Goal: Task Accomplishment & Management: Complete application form

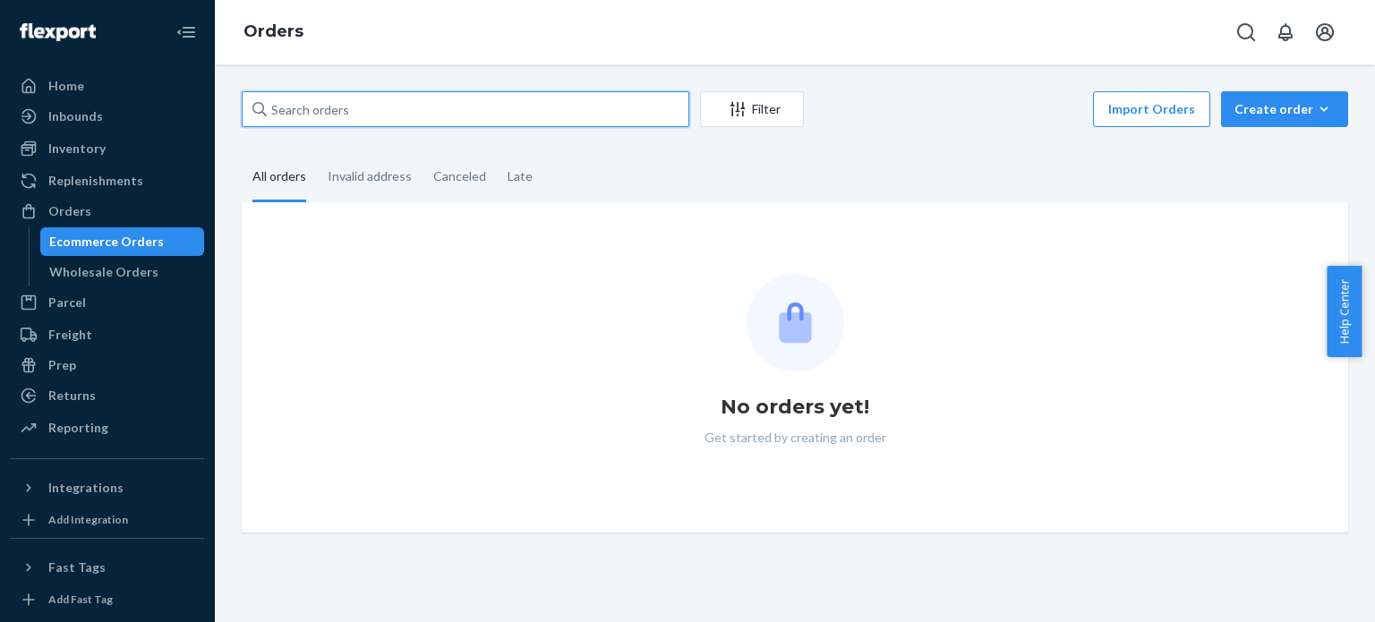
click at [537, 100] on input "text" at bounding box center [466, 109] width 448 height 36
paste input "PW120645928"
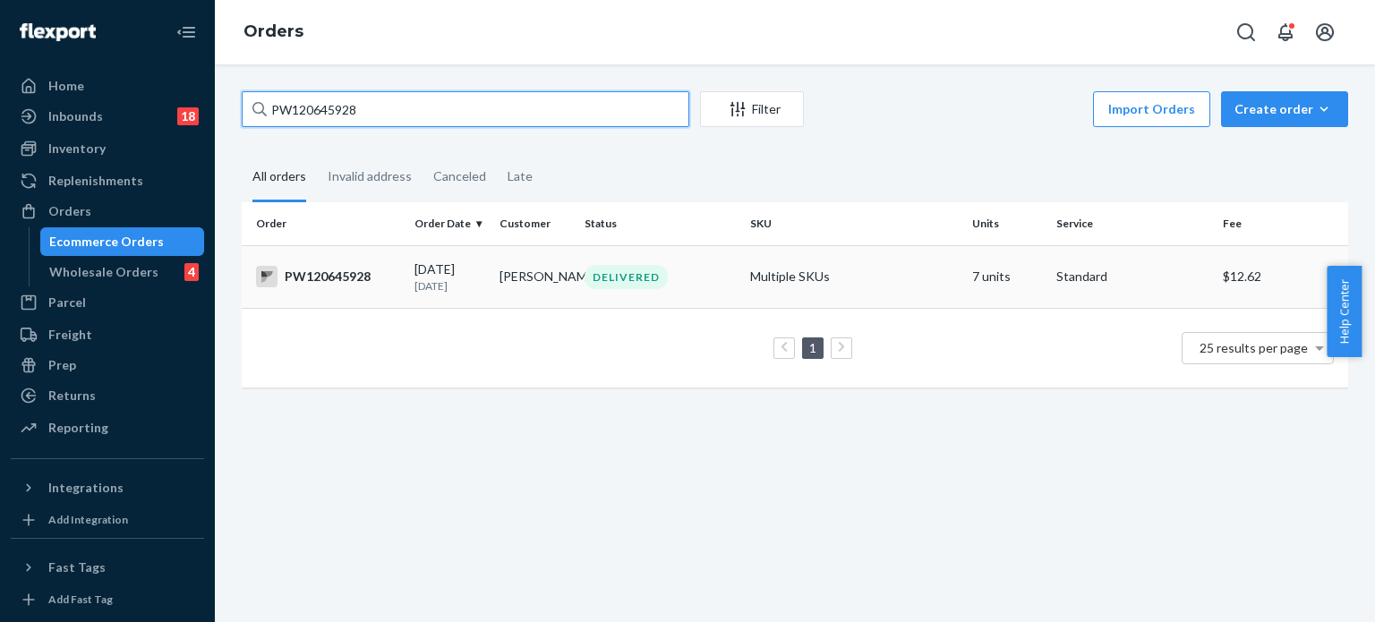
type input "PW120645928"
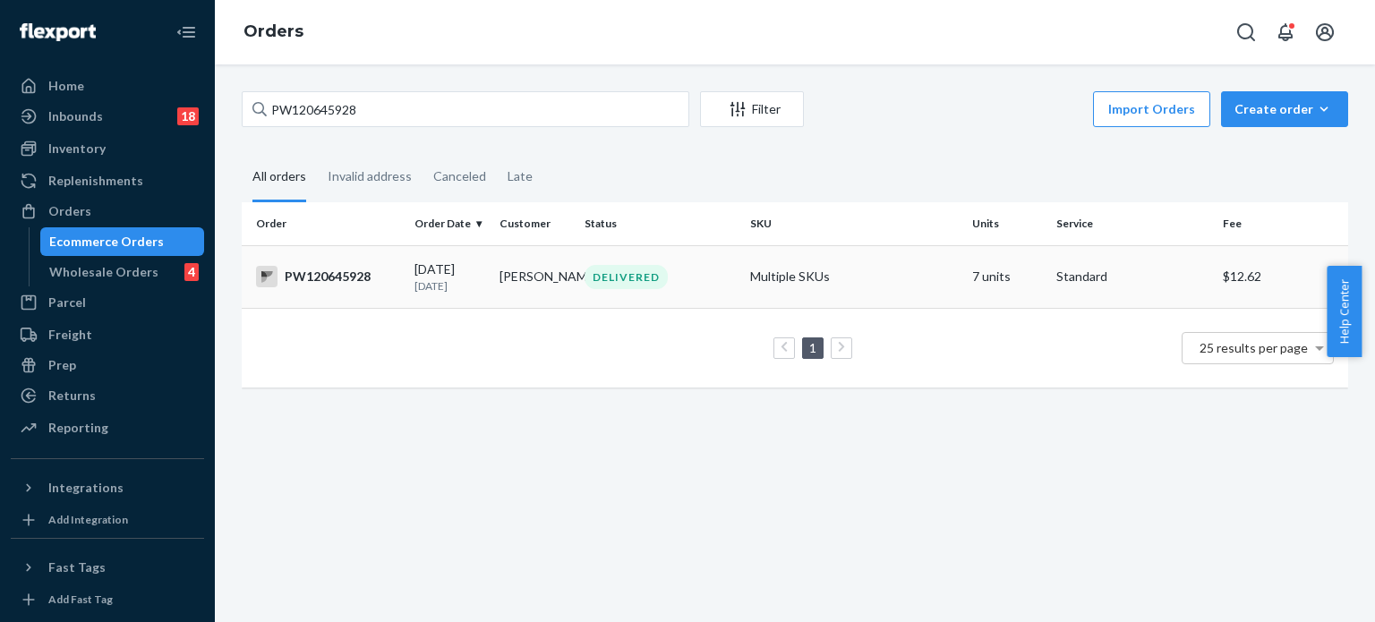
click at [709, 258] on td "DELIVERED" at bounding box center [660, 276] width 166 height 63
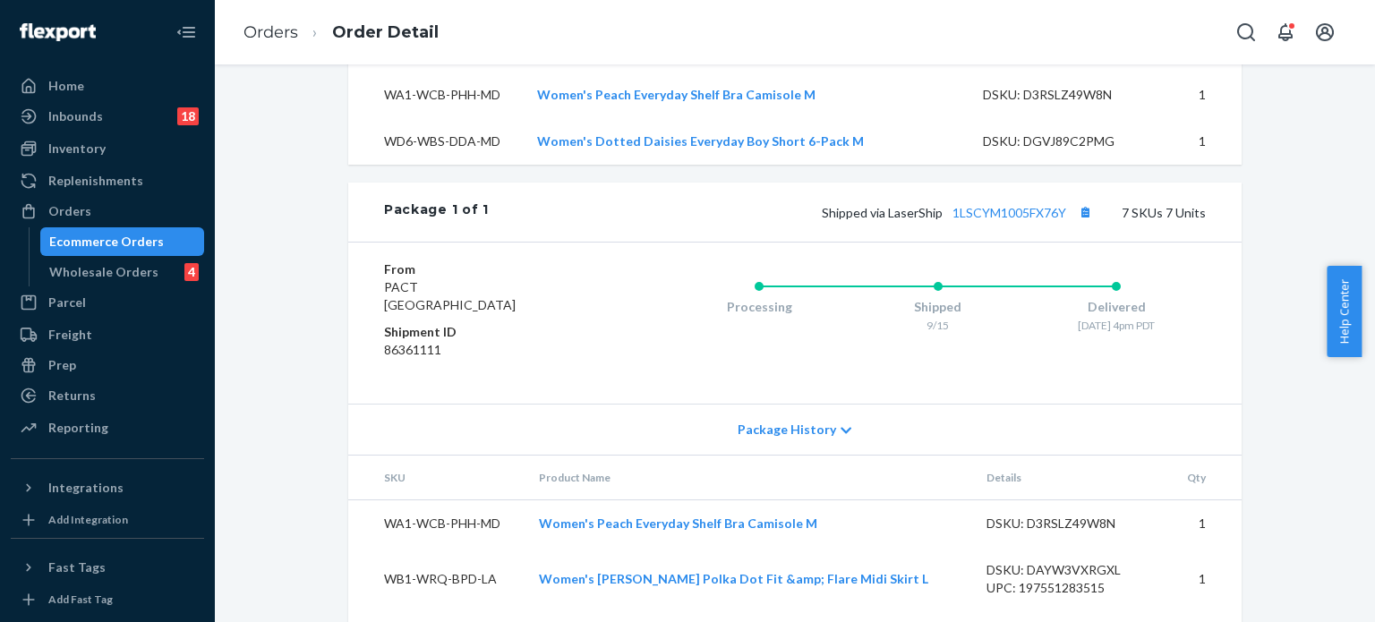
scroll to position [896, 0]
click at [981, 222] on link "1LSCYM1005FX76Y" at bounding box center [1010, 214] width 114 height 15
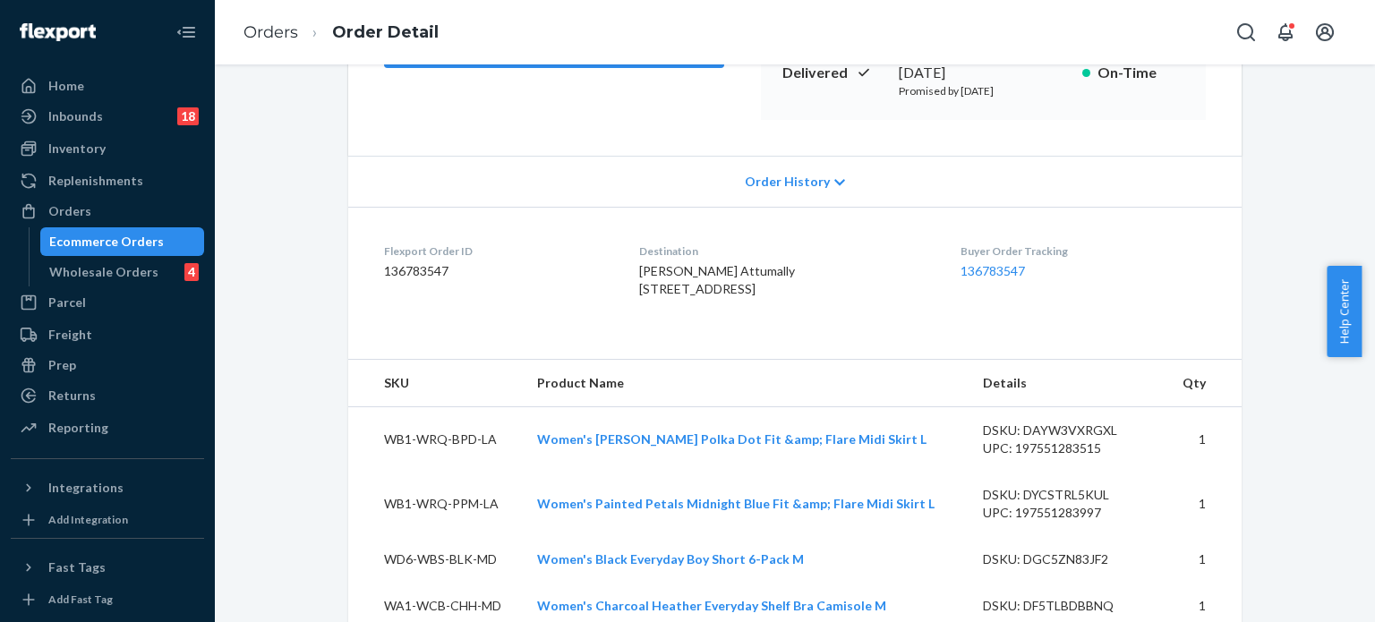
scroll to position [0, 0]
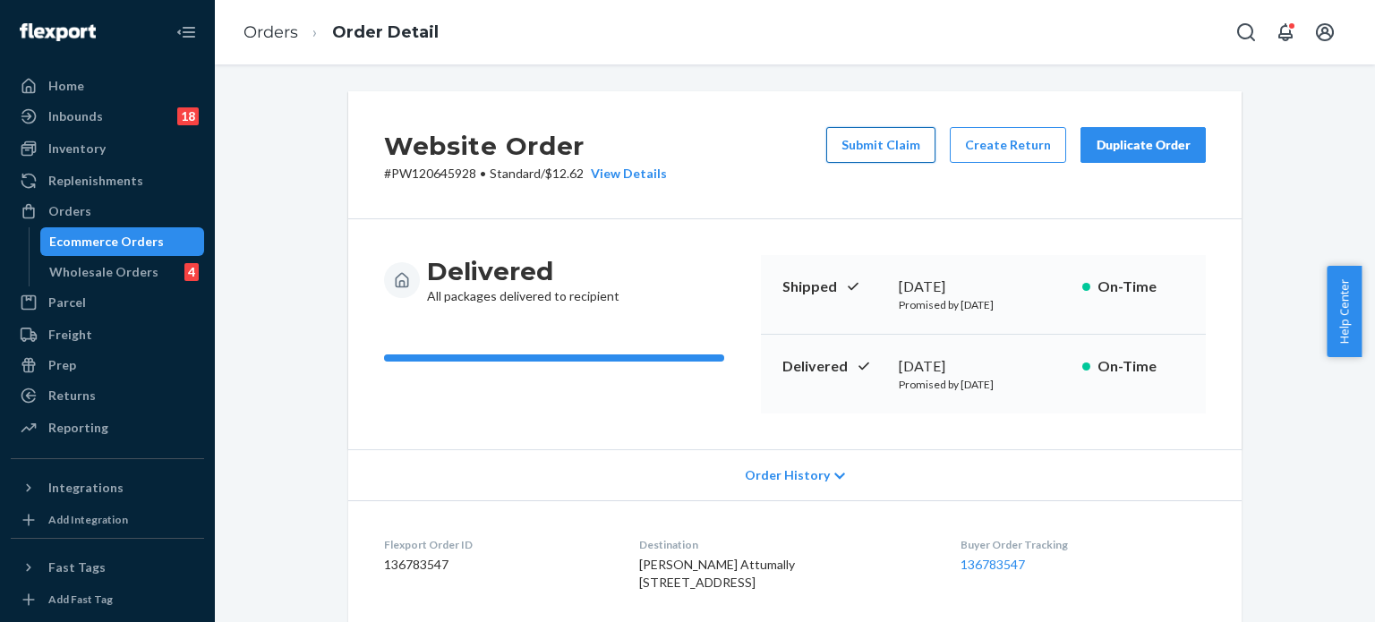
click at [877, 153] on button "Submit Claim" at bounding box center [880, 145] width 109 height 36
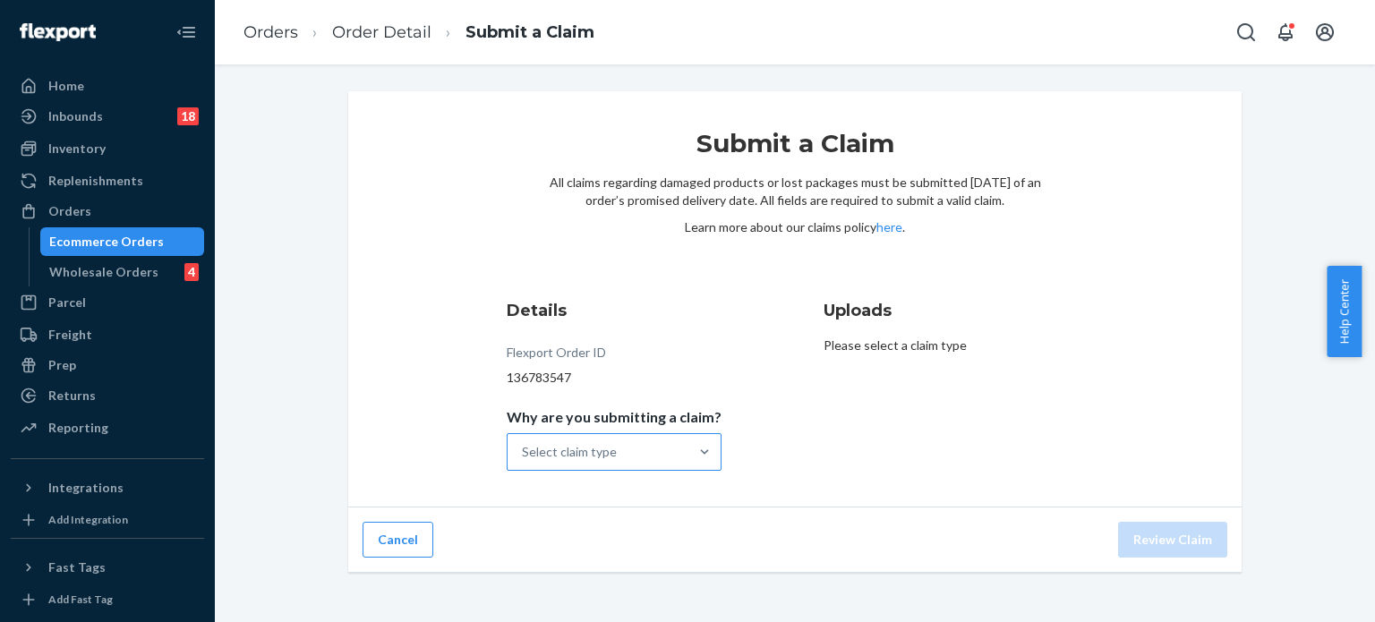
click at [652, 452] on div "Select claim type" at bounding box center [598, 452] width 181 height 36
click at [524, 452] on input "Why are you submitting a claim? Select claim type" at bounding box center [523, 452] width 2 height 18
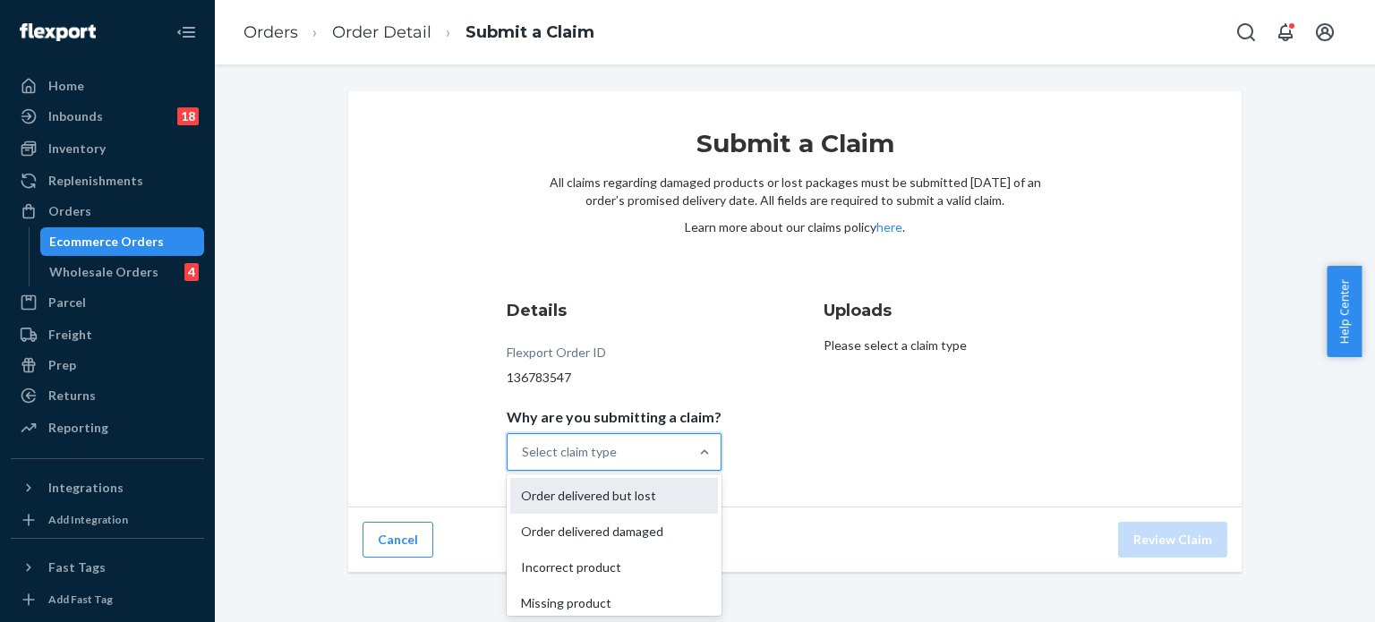
click at [647, 490] on div "Order delivered but lost" at bounding box center [614, 496] width 208 height 36
click at [524, 461] on input "Why are you submitting a claim? option Order delivered but lost focused, 1 of 4…" at bounding box center [523, 452] width 2 height 18
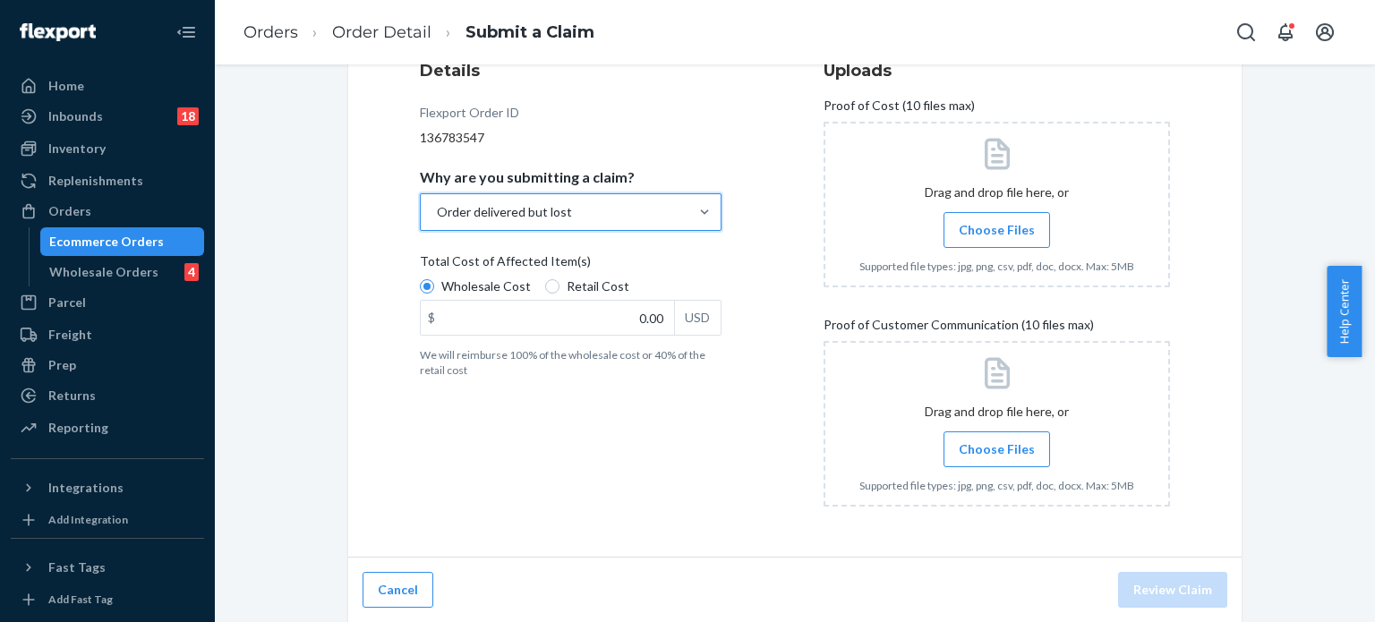
scroll to position [240, 0]
click at [608, 317] on input "0.00" at bounding box center [547, 318] width 253 height 34
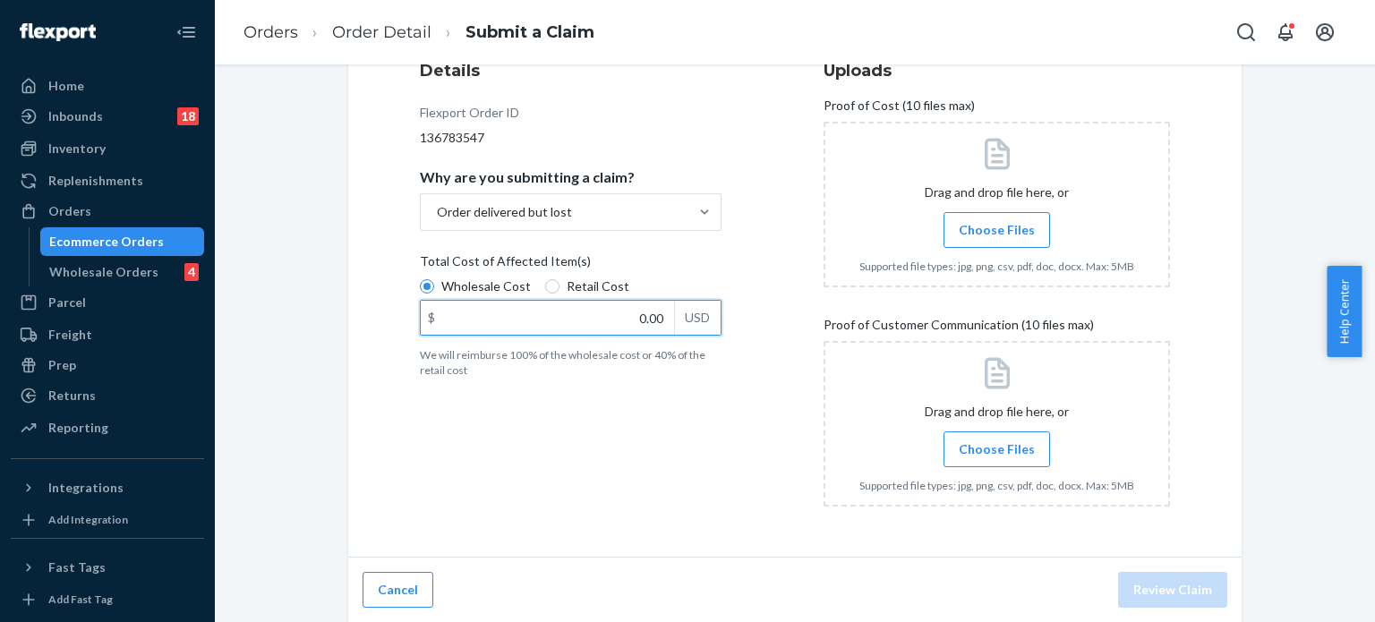
paste input "290.23"
type input "290.23"
click at [573, 287] on span "Retail Cost" at bounding box center [598, 287] width 63 height 18
click at [560, 287] on input "Retail Cost" at bounding box center [552, 286] width 14 height 14
radio input "true"
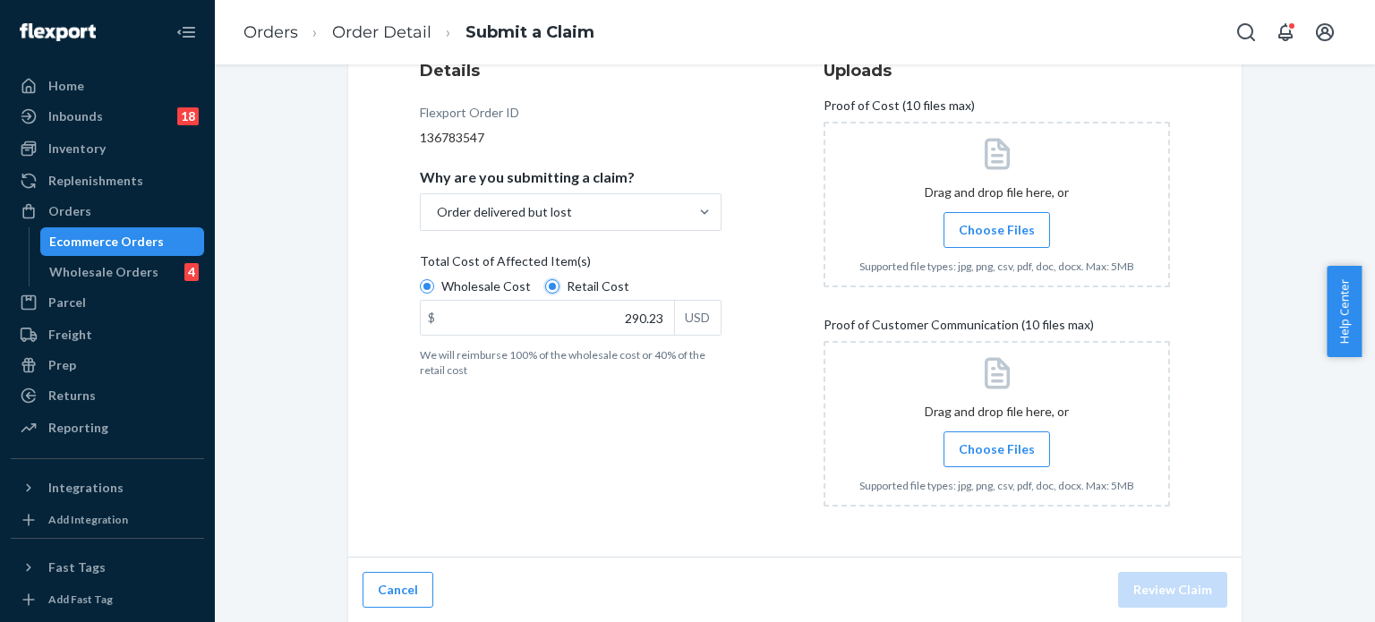
radio input "false"
click at [978, 224] on span "Choose Files" at bounding box center [997, 230] width 76 height 18
click at [996, 224] on input "Choose Files" at bounding box center [996, 230] width 1 height 20
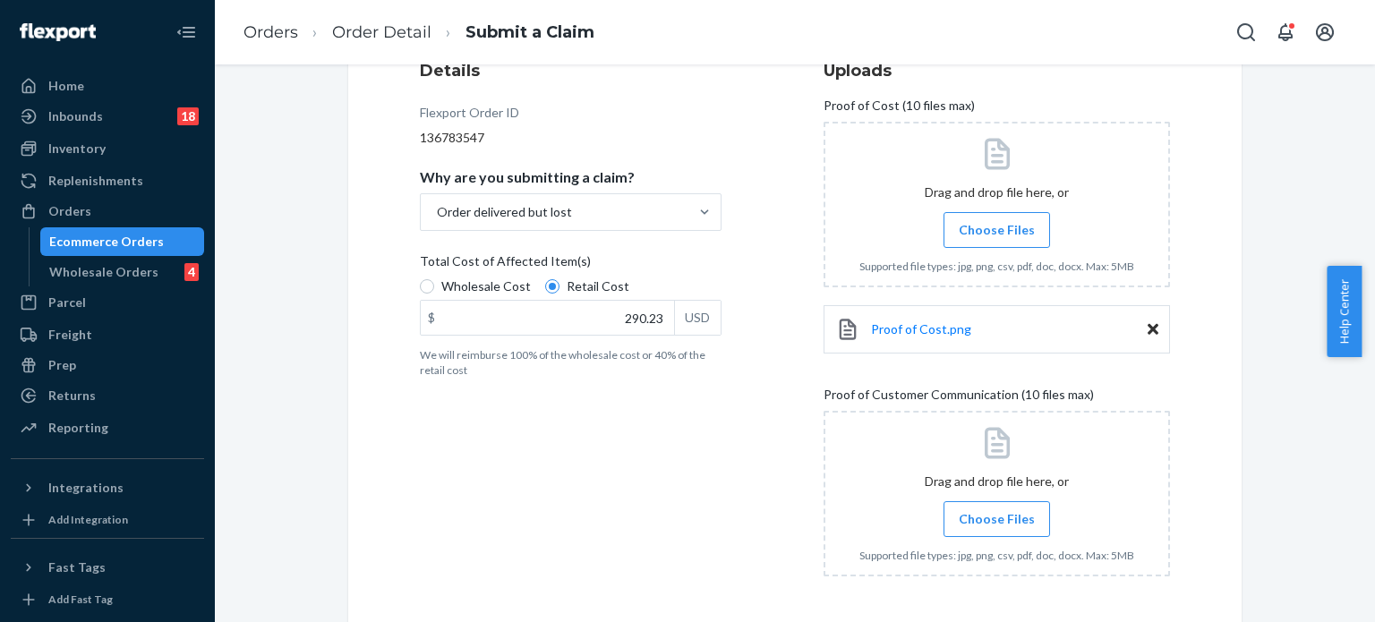
click at [1004, 508] on label "Choose Files" at bounding box center [997, 519] width 107 height 36
click at [997, 509] on input "Choose Files" at bounding box center [996, 519] width 1 height 20
click at [1003, 520] on span "Choose Files" at bounding box center [997, 519] width 76 height 18
click at [997, 520] on input "Choose Files" at bounding box center [996, 519] width 1 height 20
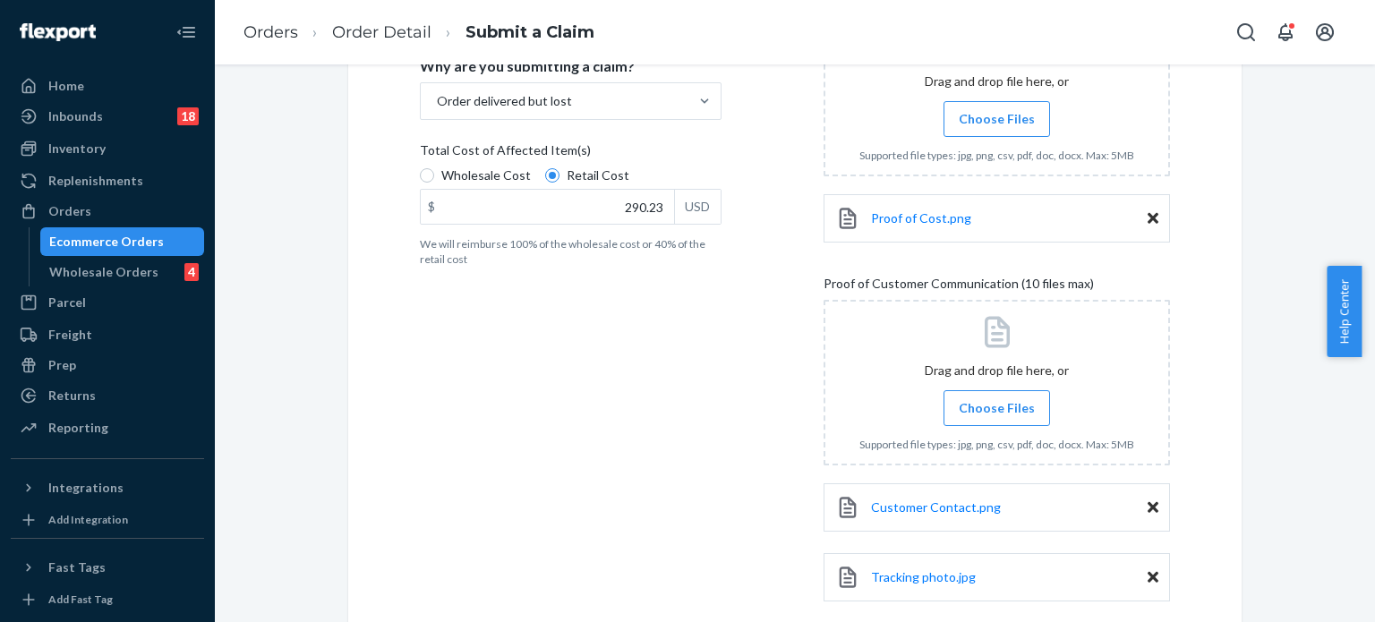
scroll to position [449, 0]
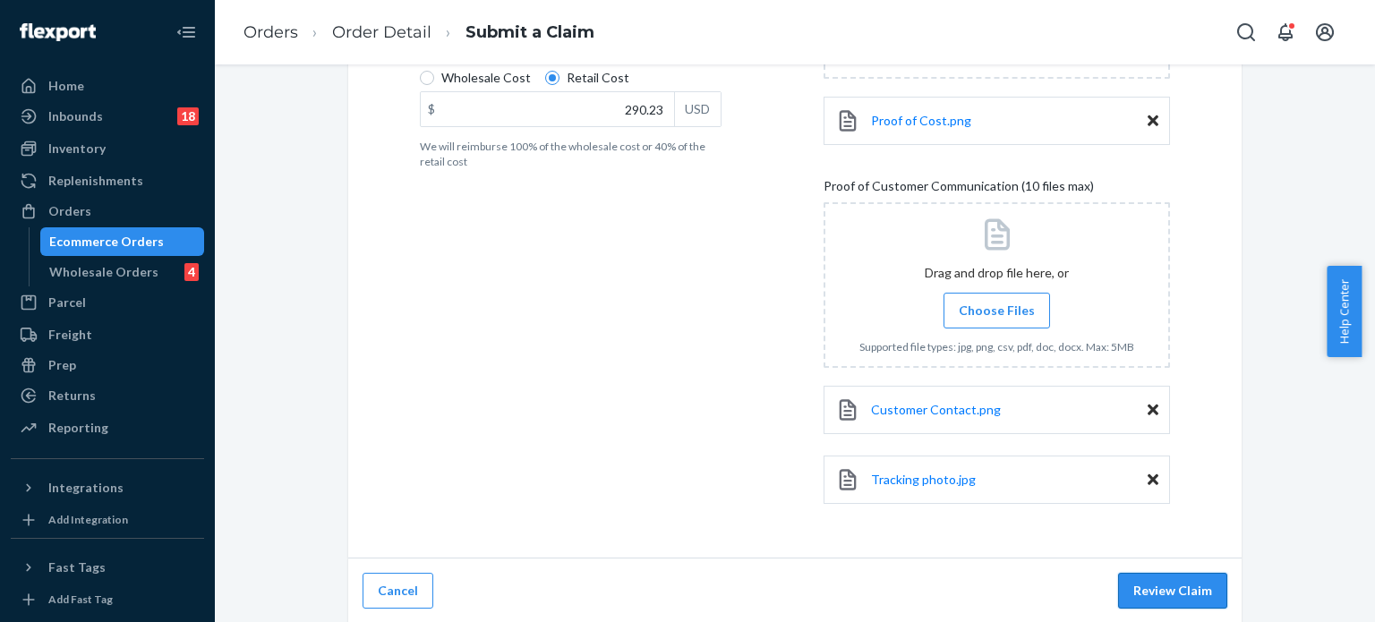
click at [1196, 590] on button "Review Claim" at bounding box center [1172, 591] width 109 height 36
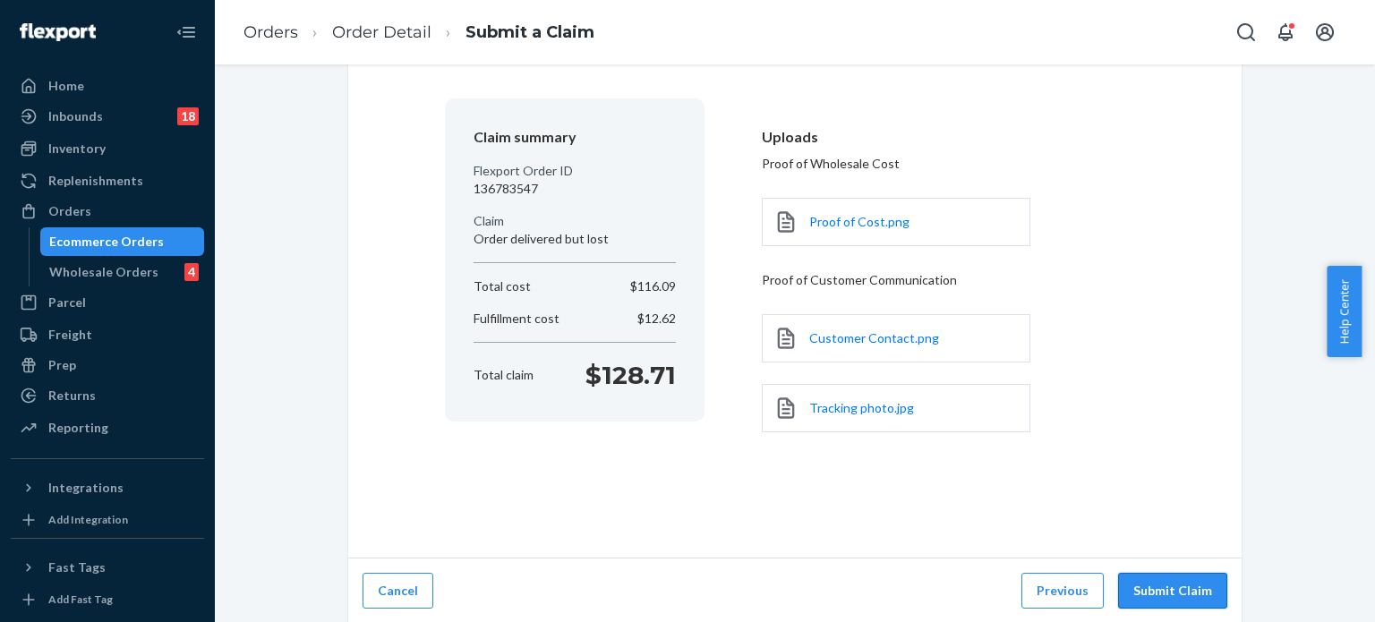
click at [1154, 584] on button "Submit Claim" at bounding box center [1172, 591] width 109 height 36
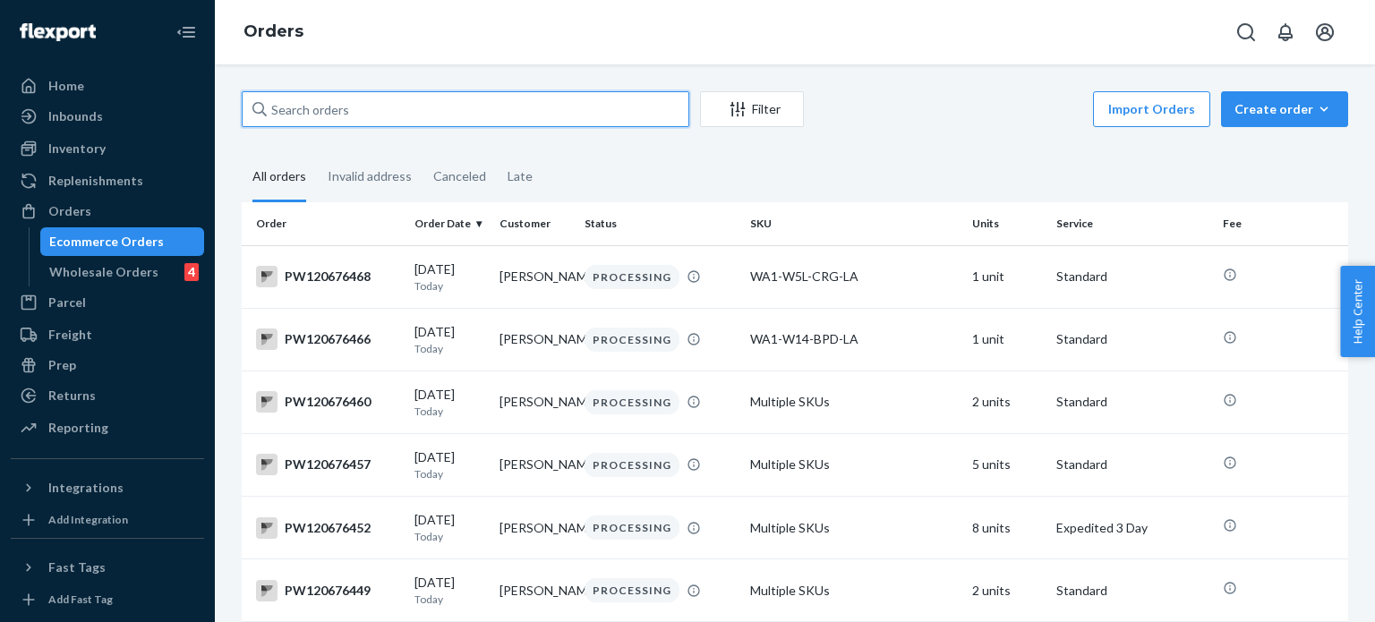
click at [529, 100] on input "text" at bounding box center [466, 109] width 448 height 36
paste input "PW120612911"
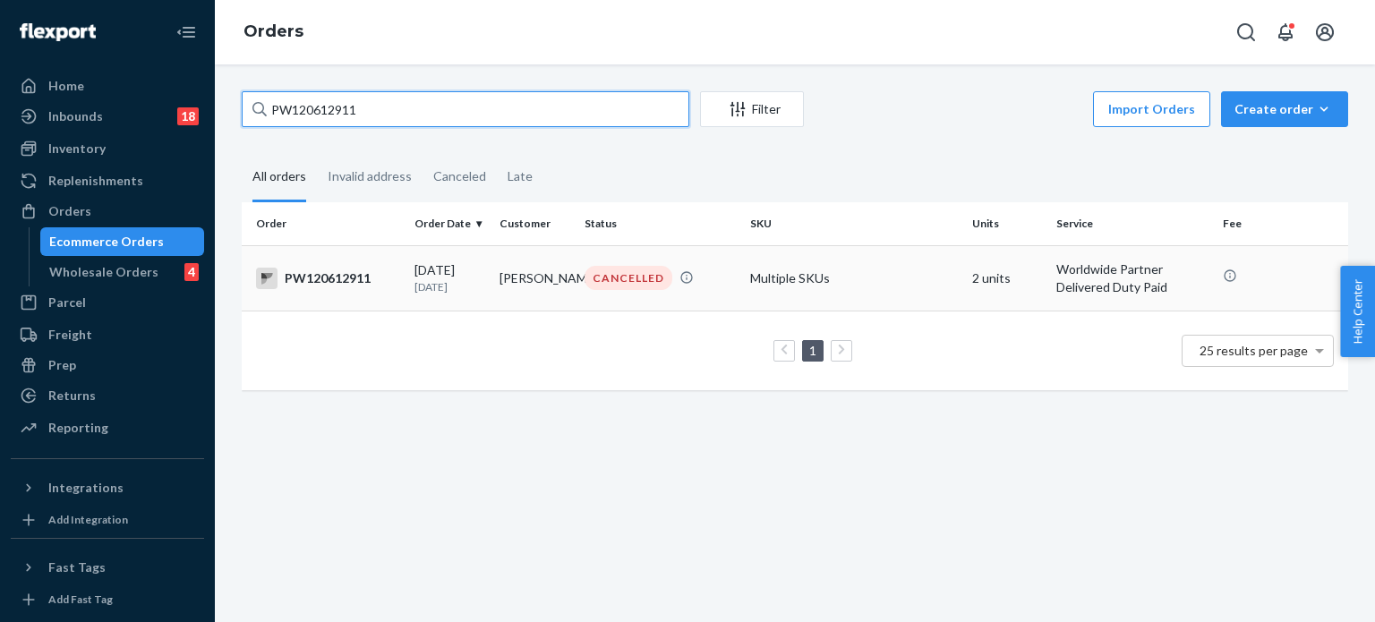
type input "PW120612911"
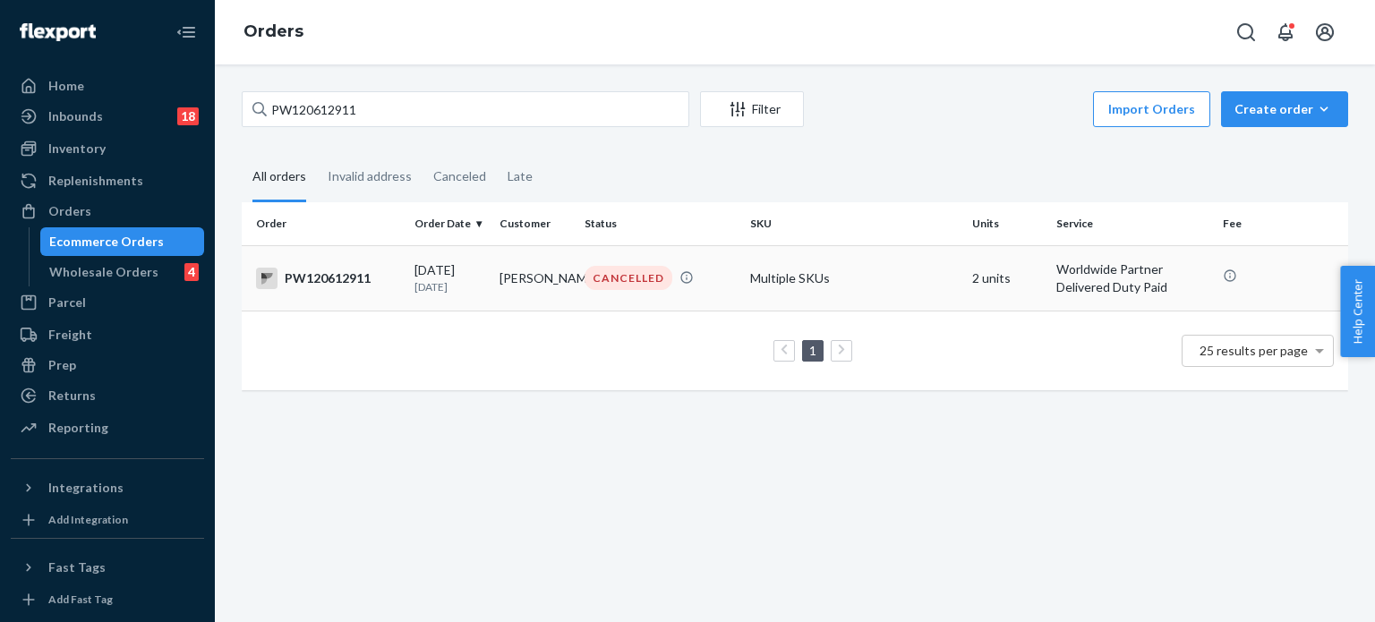
click at [707, 263] on td "CANCELLED" at bounding box center [660, 277] width 166 height 65
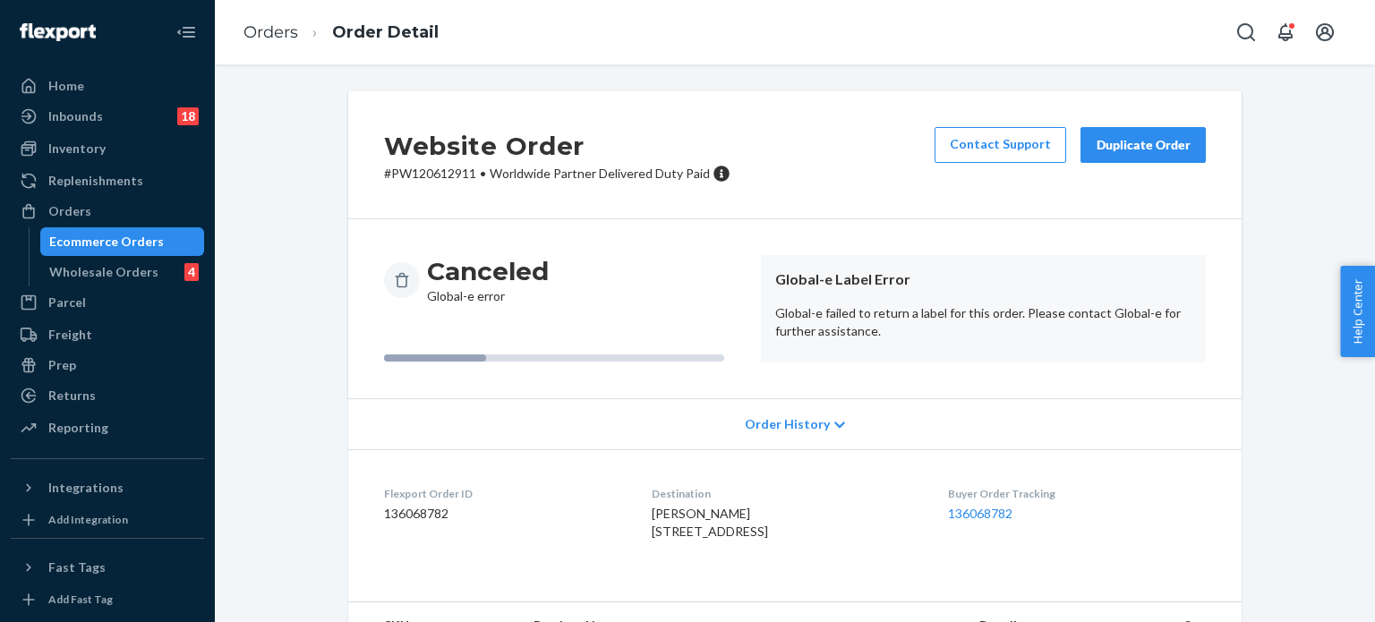
click at [1030, 311] on p "Global-e failed to return a label for this order. Please contact Global-e for f…" at bounding box center [983, 322] width 416 height 36
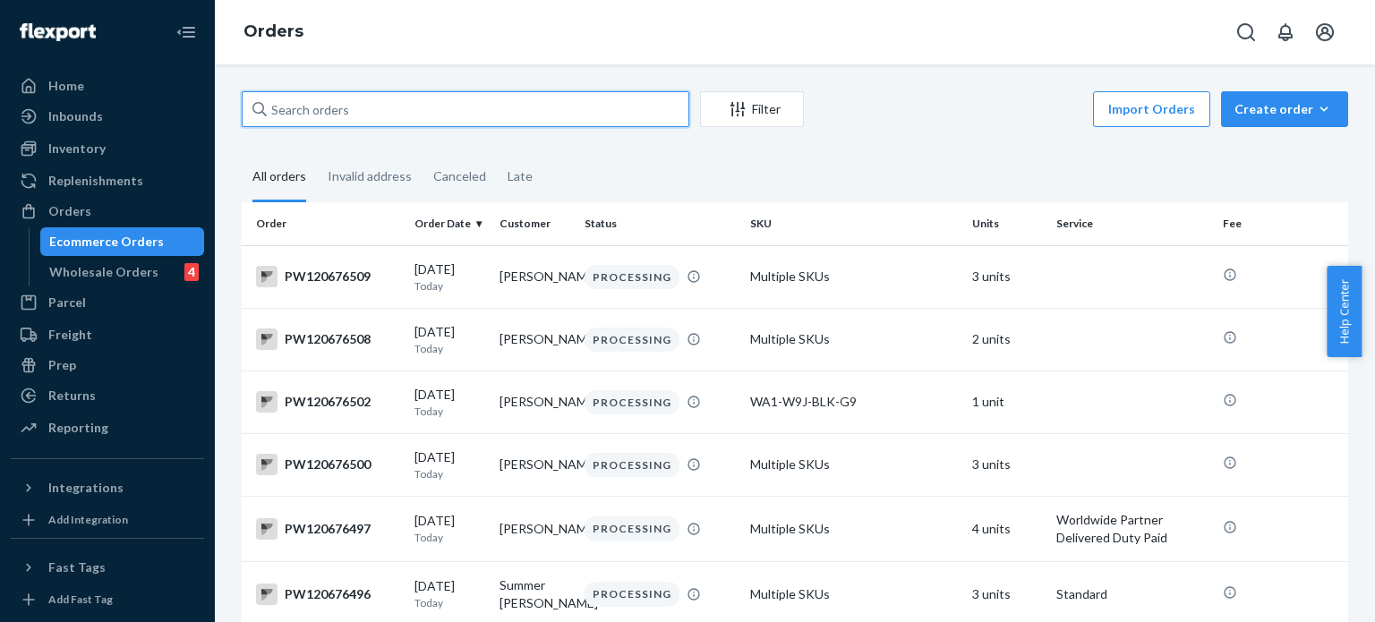
click at [447, 103] on input "text" at bounding box center [466, 109] width 448 height 36
paste input "PW120633511"
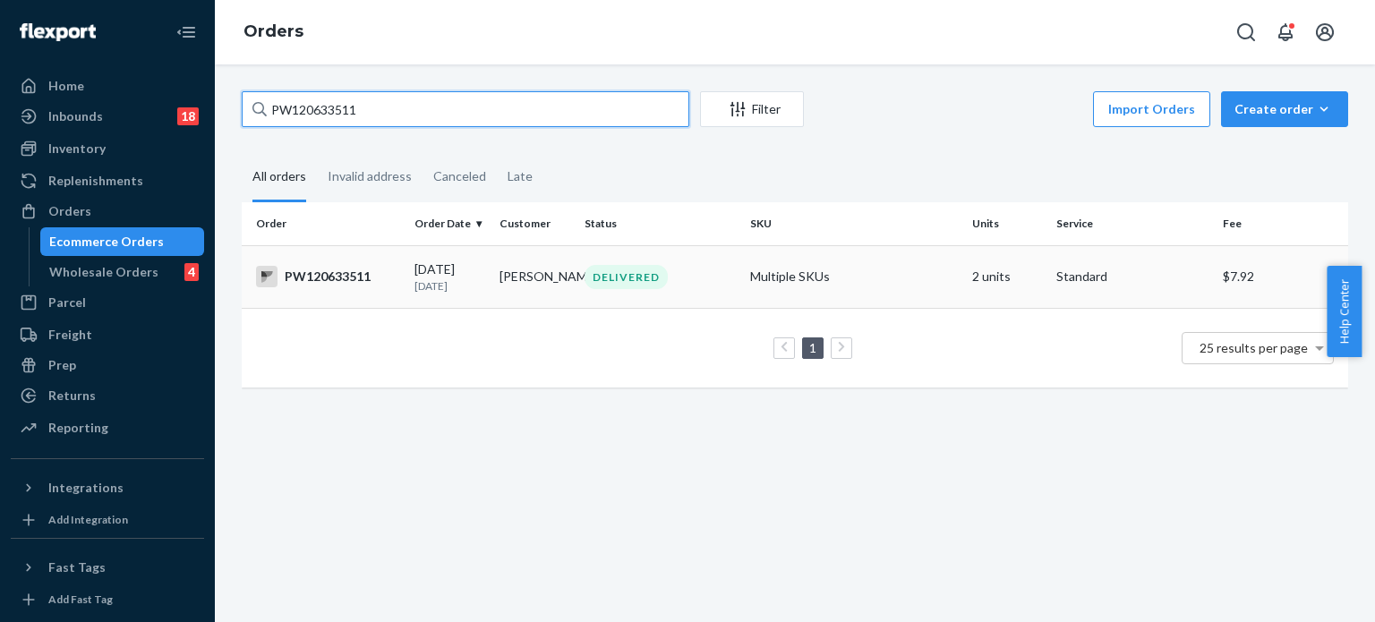
type input "PW120633511"
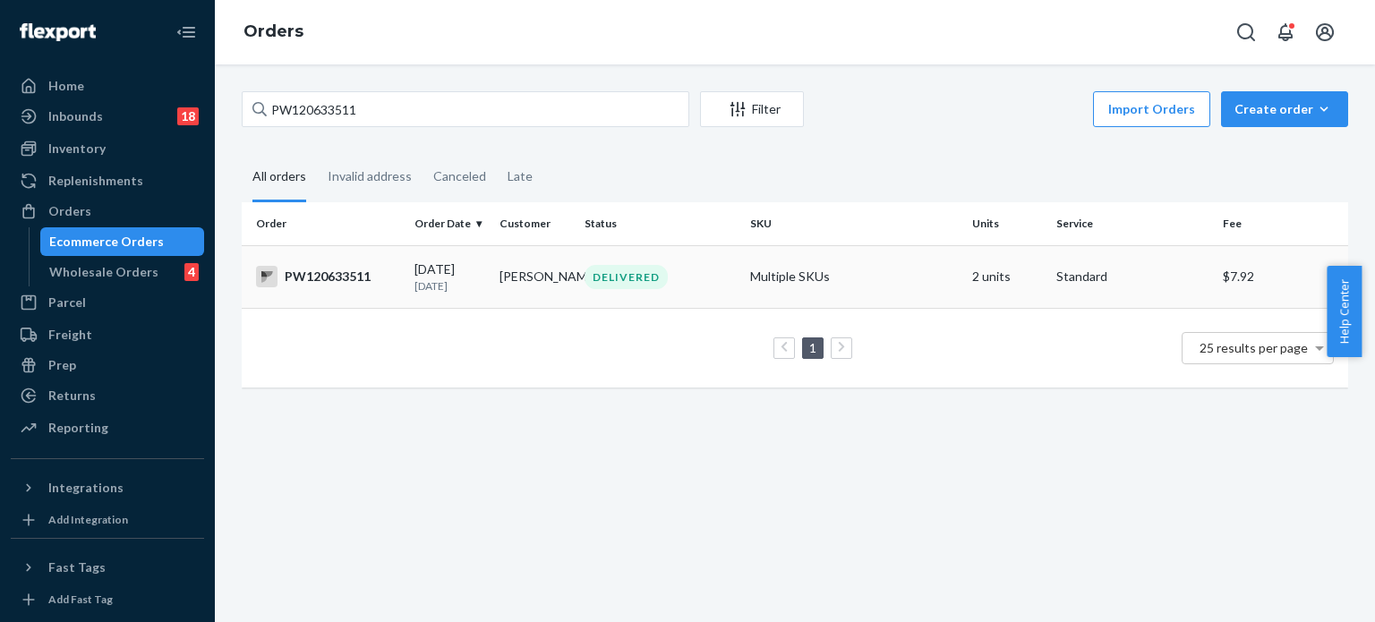
click at [676, 251] on td "DELIVERED" at bounding box center [660, 276] width 166 height 63
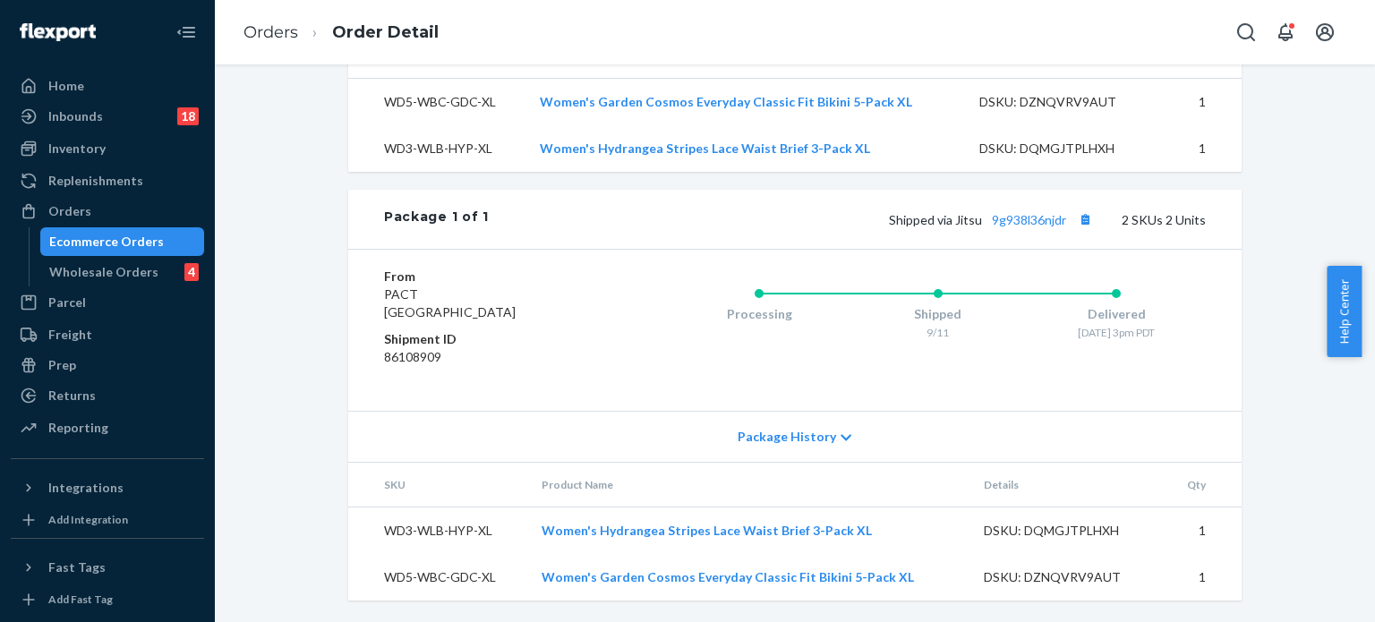
scroll to position [691, 0]
click at [1017, 217] on link "9g938l36njdr" at bounding box center [1029, 219] width 74 height 15
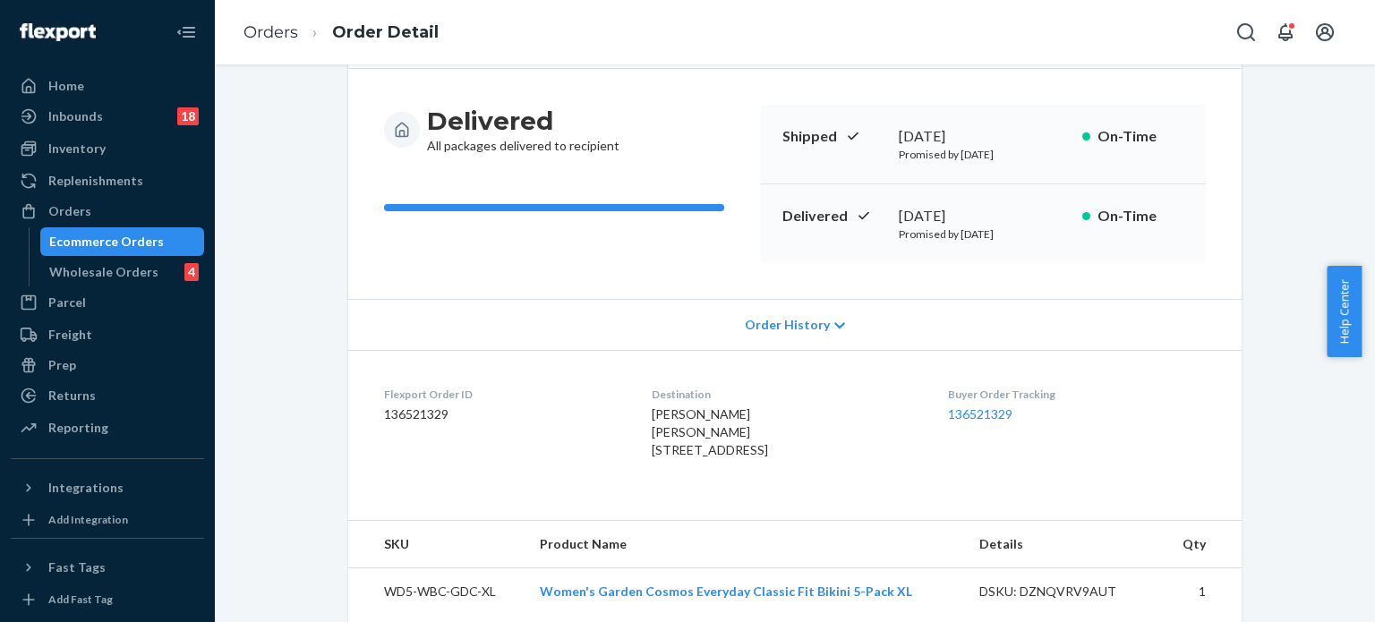
scroll to position [57, 0]
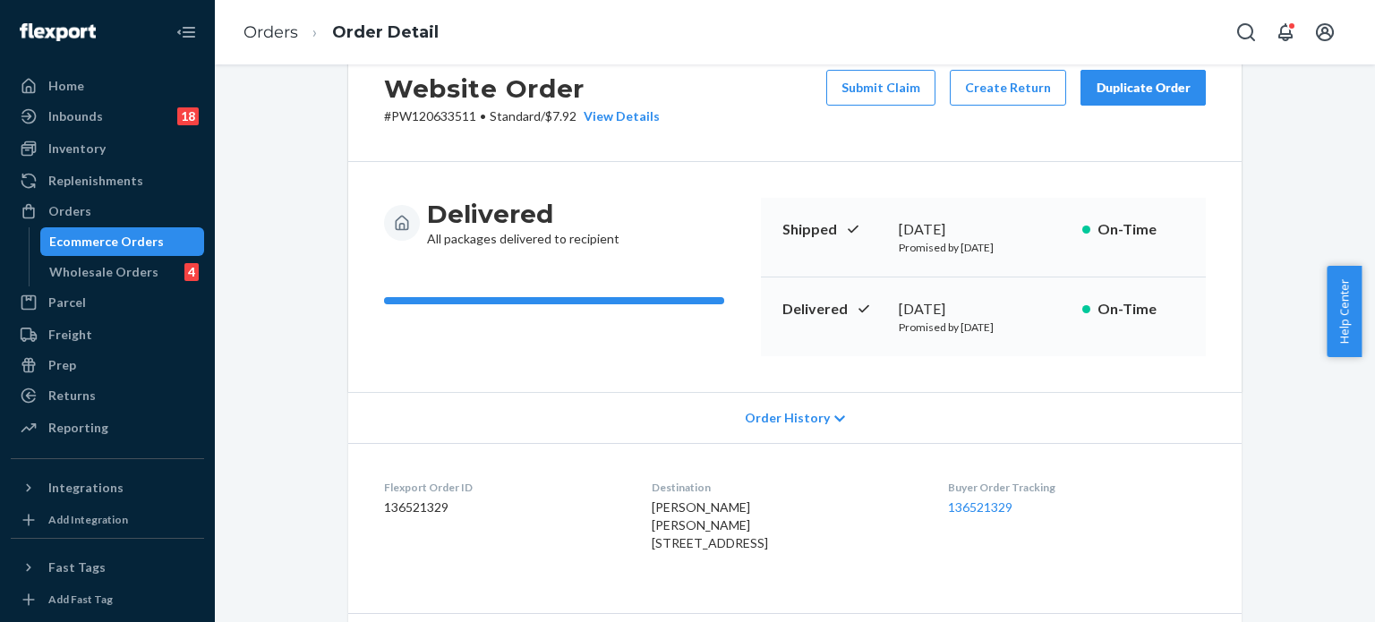
click at [743, 551] on span "Emilie Gonzalez Emilie Gonzalez 48 2nd St 48th Ave San Francisco, CA 94105-3472…" at bounding box center [710, 525] width 116 height 51
click at [736, 551] on span "Emilie Gonzalez Emilie Gonzalez 48 2nd St 48th Ave San Francisco, CA 94105-3472…" at bounding box center [710, 525] width 116 height 51
